Goal: Task Accomplishment & Management: Complete application form

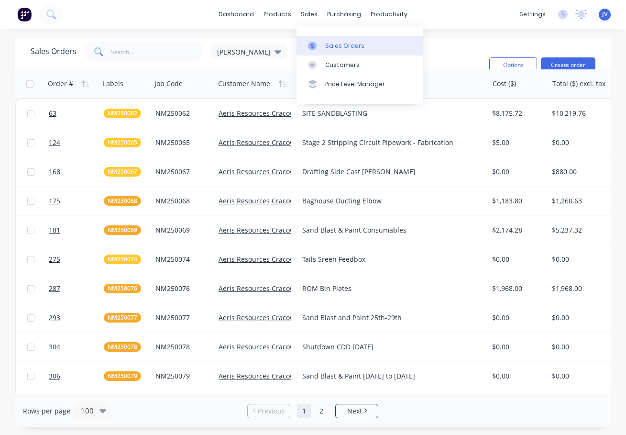
click at [329, 46] on div "Sales Orders" at bounding box center [344, 46] width 39 height 9
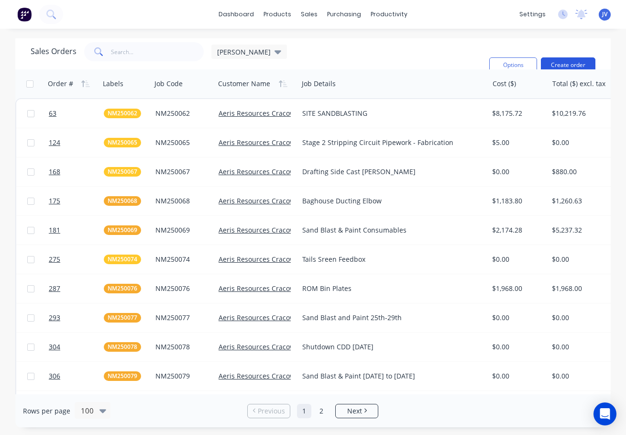
click at [564, 62] on button "Create order" at bounding box center [568, 64] width 55 height 15
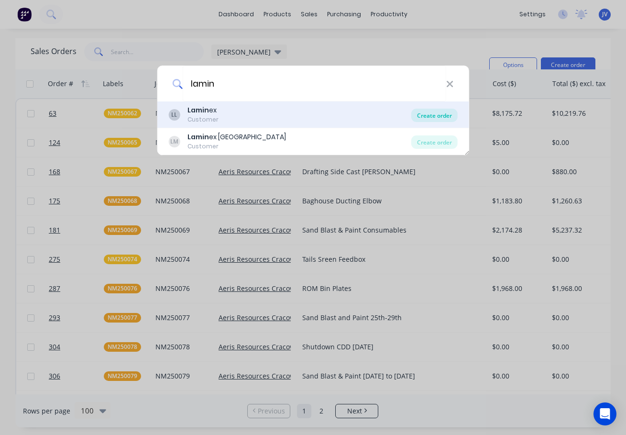
type input "lamin"
click at [448, 116] on div "Create order" at bounding box center [434, 115] width 46 height 13
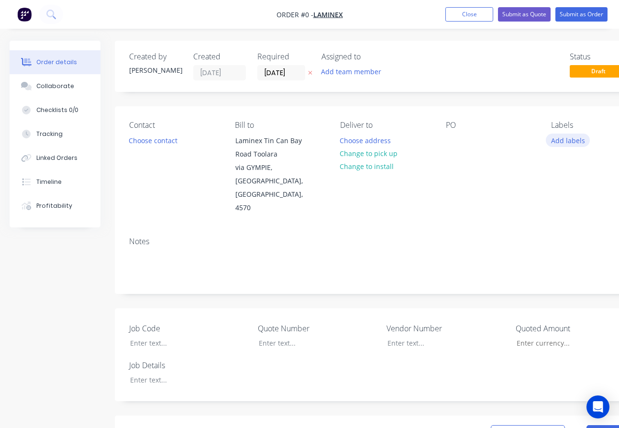
click at [566, 139] on button "Add labels" at bounding box center [568, 139] width 44 height 13
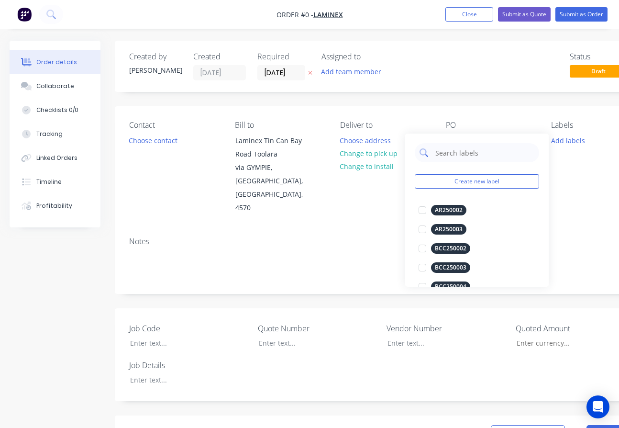
click at [448, 155] on input "text" at bounding box center [484, 152] width 100 height 19
type input "L"
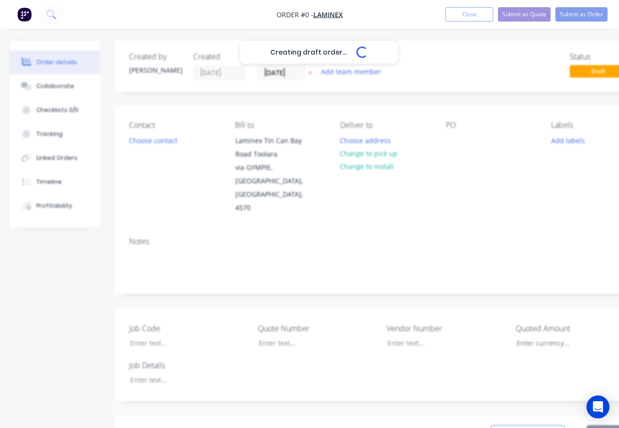
click at [580, 197] on div "Creating draft order... Loading... Order details Collaborate Checklists 0/0 Tra…" at bounding box center [332, 383] width 665 height 685
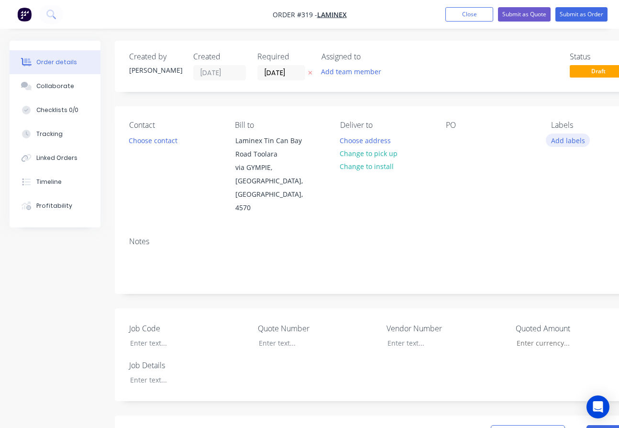
click at [567, 139] on button "Add labels" at bounding box center [568, 139] width 44 height 13
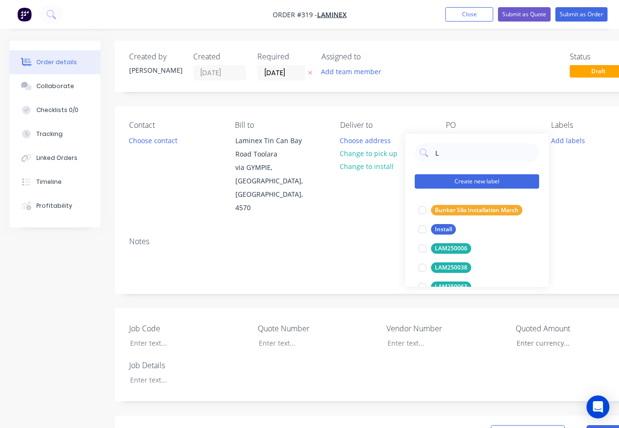
click at [473, 179] on button "Create new label" at bounding box center [477, 181] width 124 height 14
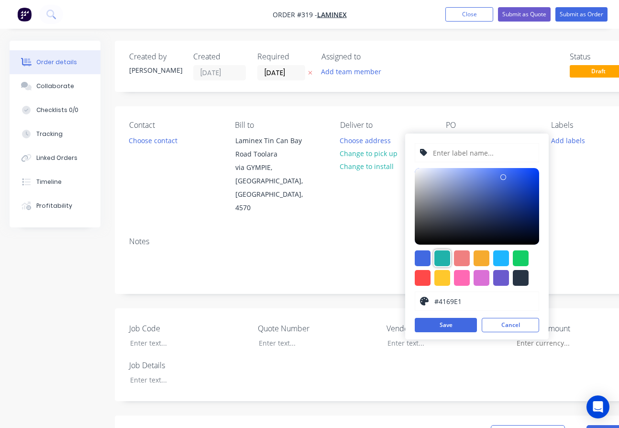
click at [442, 259] on div at bounding box center [442, 258] width 16 height 16
type input "#20B2AA"
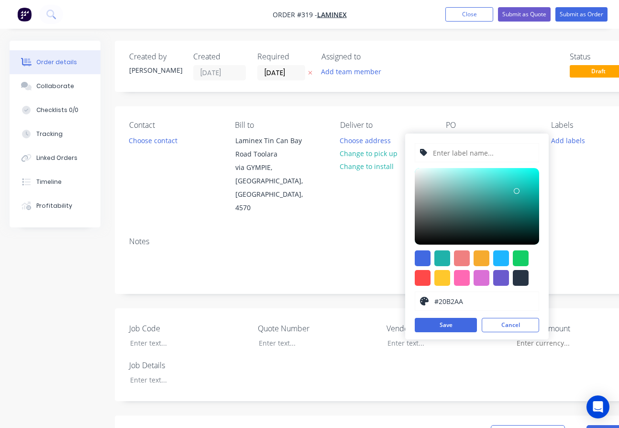
click at [460, 155] on input "text" at bounding box center [483, 152] width 102 height 18
type input "LAM250194"
click at [447, 325] on button "Save" at bounding box center [446, 325] width 62 height 14
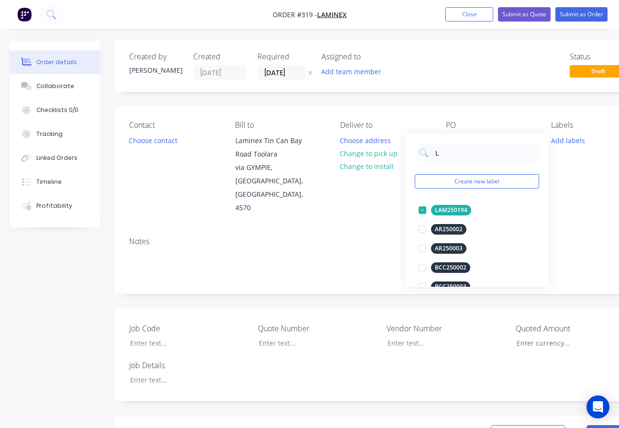
click at [377, 237] on div "Notes" at bounding box center [385, 241] width 512 height 9
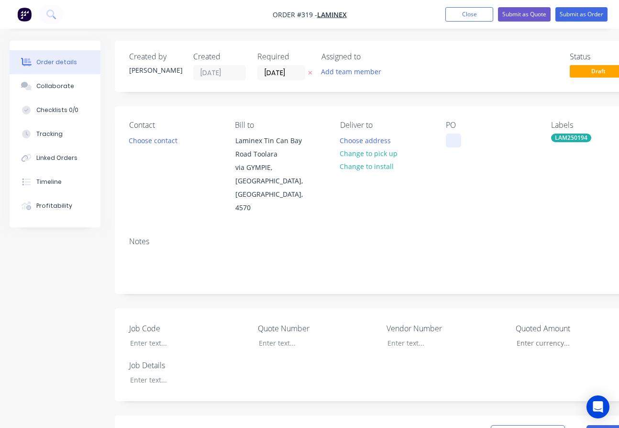
click at [448, 137] on div at bounding box center [453, 140] width 15 height 14
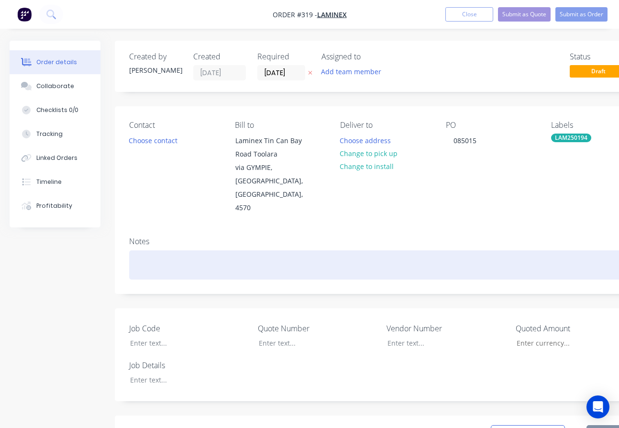
click at [134, 250] on div at bounding box center [385, 264] width 512 height 29
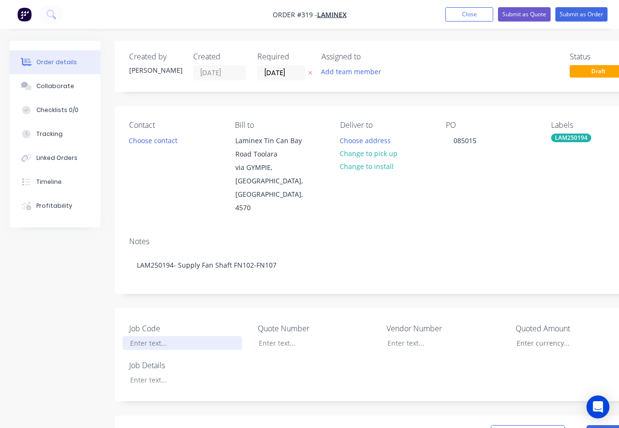
click at [140, 336] on div at bounding box center [182, 343] width 120 height 14
click at [535, 336] on input "Job Code" at bounding box center [571, 343] width 126 height 14
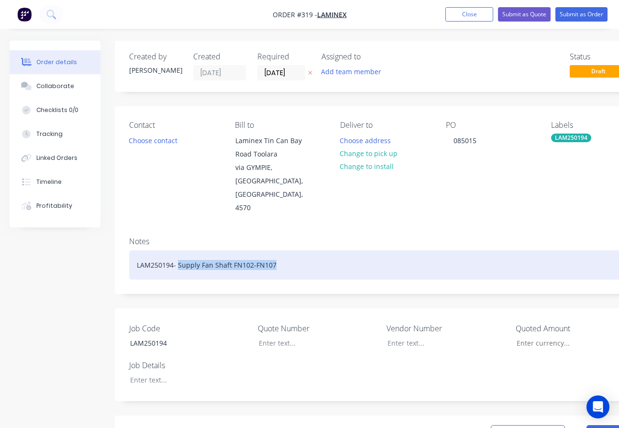
drag, startPoint x: 280, startPoint y: 239, endPoint x: 178, endPoint y: 237, distance: 101.9
click at [178, 250] on div "LAM250194- Supply Fan Shaft FN102-FN107" at bounding box center [385, 264] width 512 height 29
copy div "Supply Fan Shaft FN102-FN107"
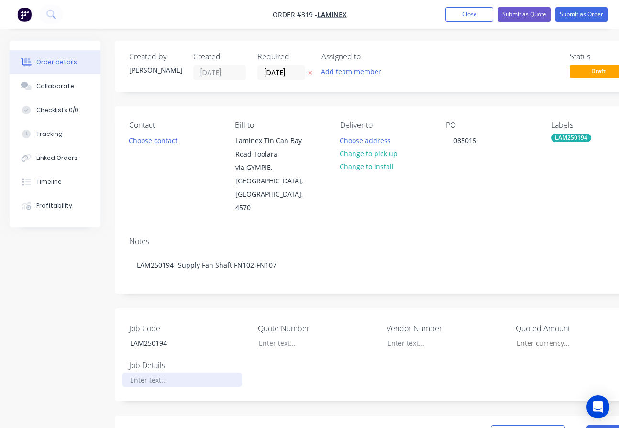
click at [159, 373] on div at bounding box center [182, 380] width 120 height 14
paste div
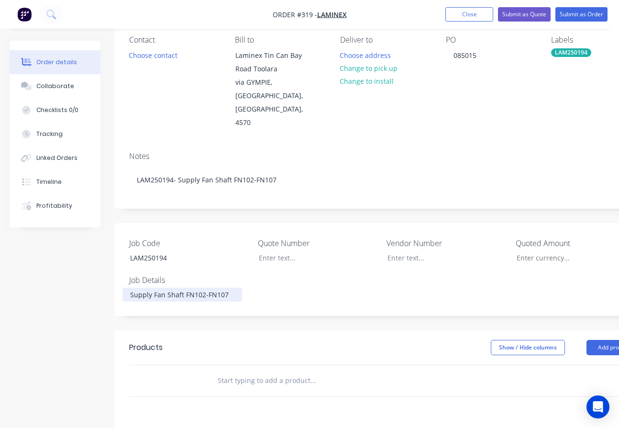
scroll to position [96, 0]
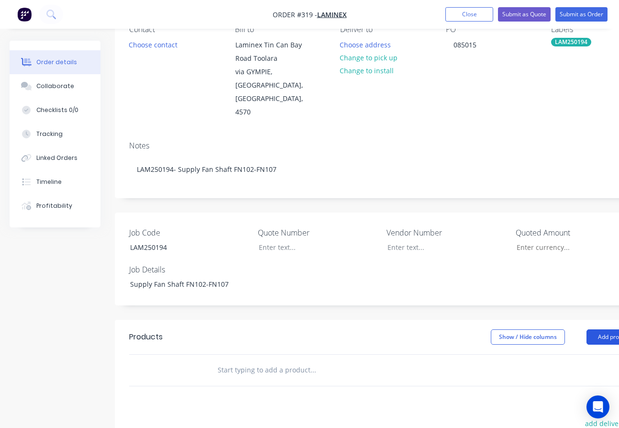
click at [596, 329] on button "Add product" at bounding box center [613, 336] width 55 height 15
click at [560, 354] on div "Product catalogue" at bounding box center [596, 361] width 74 height 14
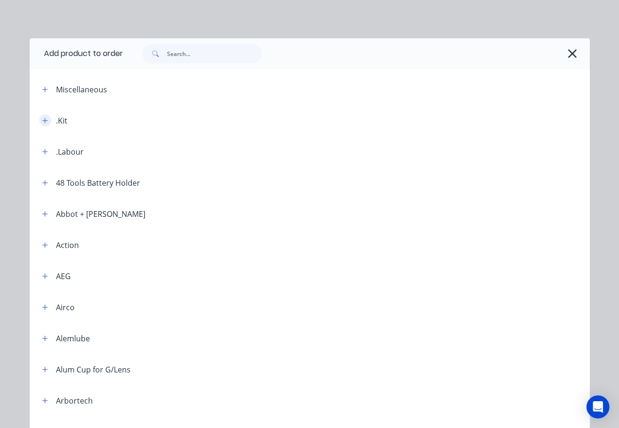
click at [42, 121] on icon "button" at bounding box center [45, 120] width 6 height 7
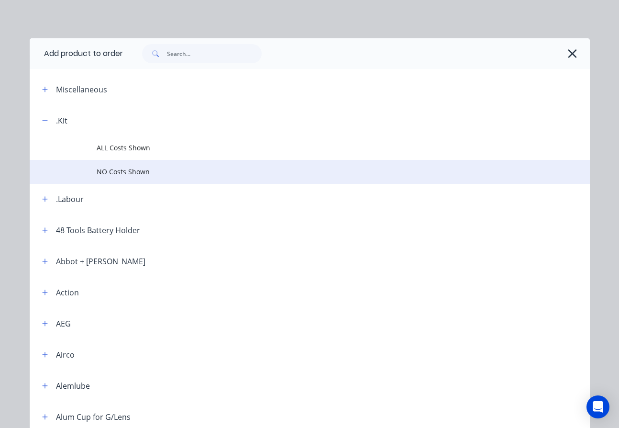
click at [127, 172] on span "NO Costs Shown" at bounding box center [294, 171] width 394 height 10
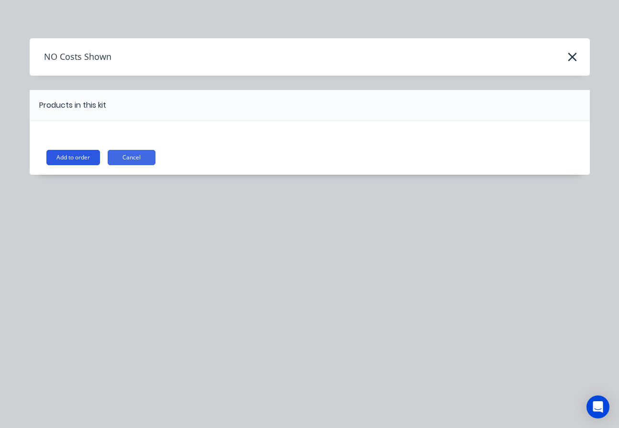
click at [71, 156] on button "Add to order" at bounding box center [73, 157] width 54 height 15
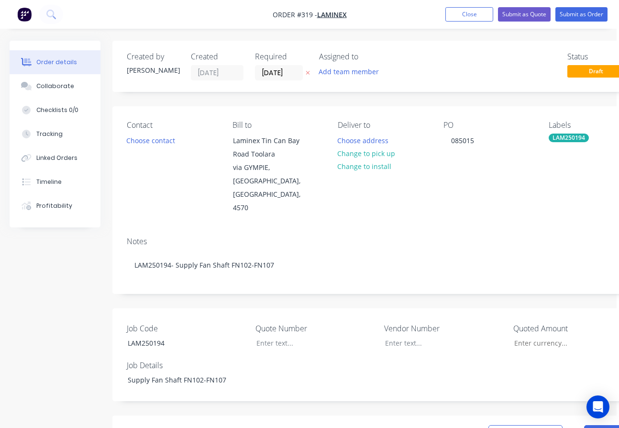
scroll to position [0, 0]
click at [582, 16] on button "Submit as Order" at bounding box center [581, 14] width 52 height 14
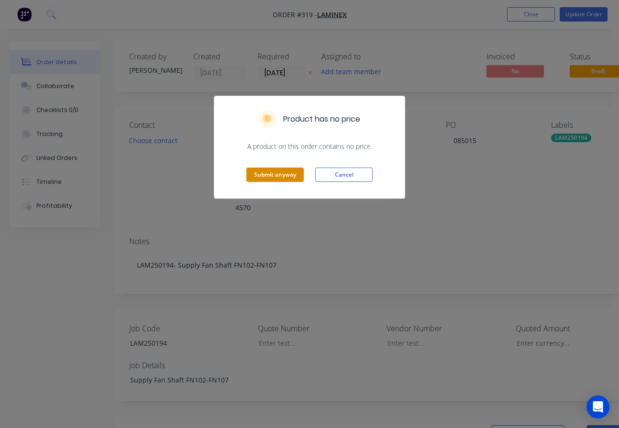
click at [279, 177] on button "Submit anyway" at bounding box center [274, 174] width 57 height 14
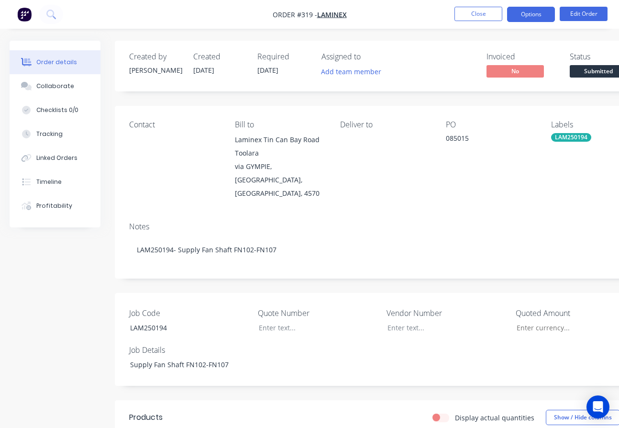
click at [534, 13] on button "Options" at bounding box center [531, 14] width 48 height 15
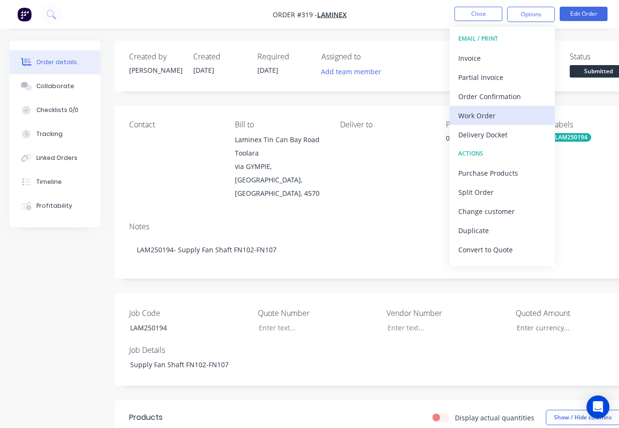
click at [491, 117] on div "Work Order" at bounding box center [502, 116] width 88 height 14
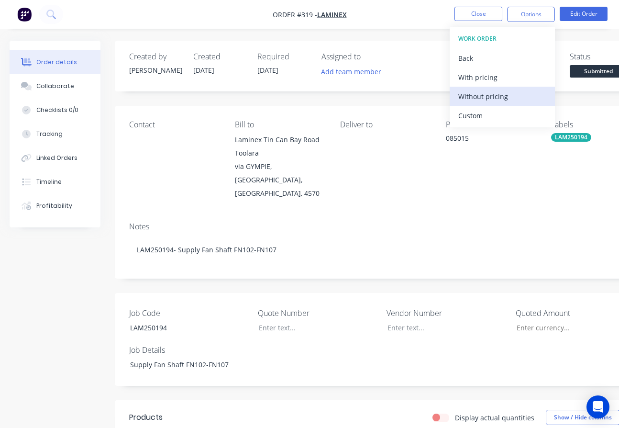
click at [497, 99] on div "Without pricing" at bounding box center [502, 96] width 88 height 14
